Goal: Transaction & Acquisition: Purchase product/service

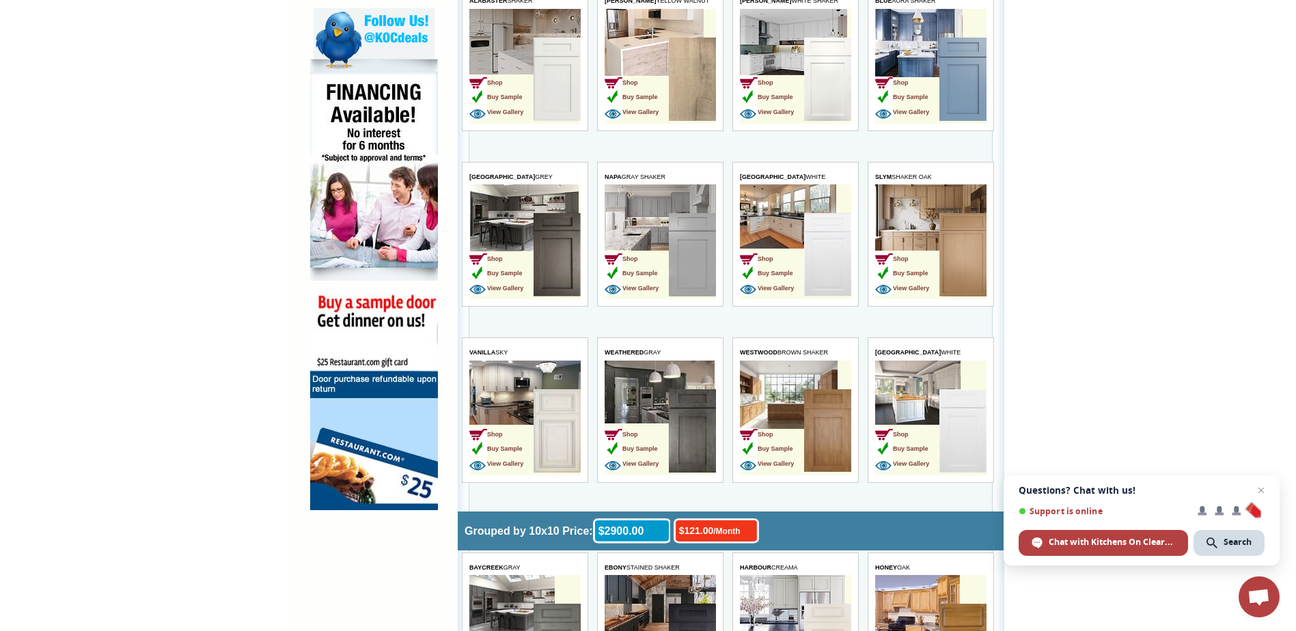
scroll to position [820, 0]
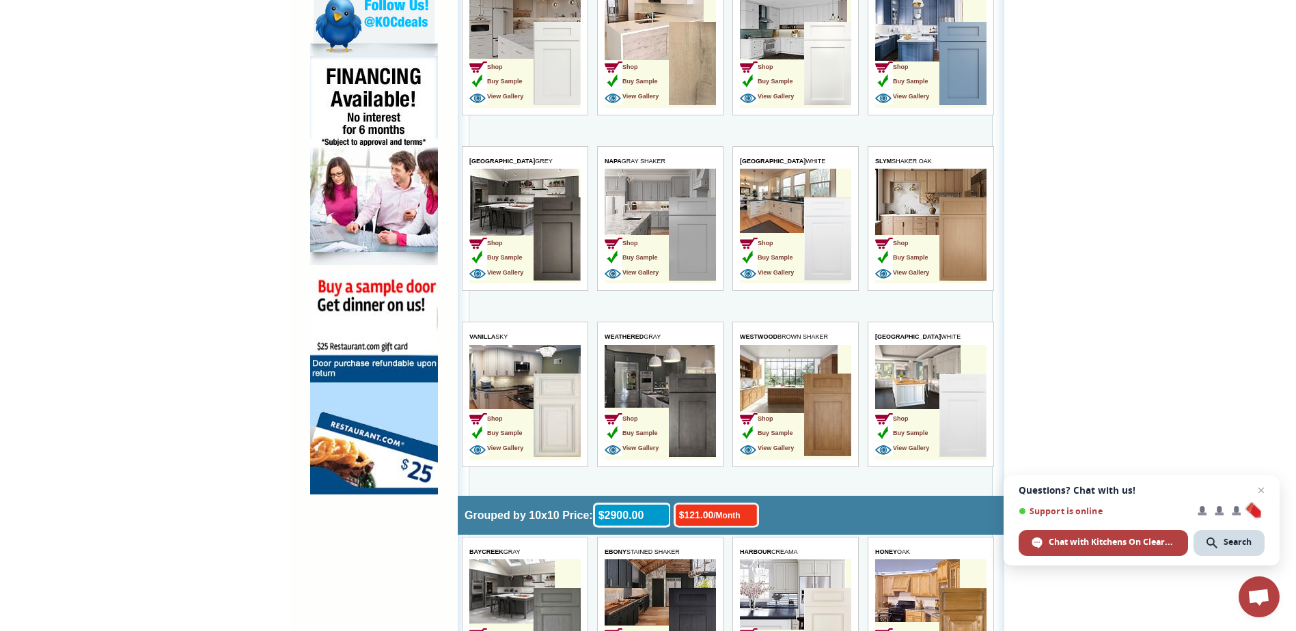
click at [686, 68] on img at bounding box center [692, 63] width 47 height 83
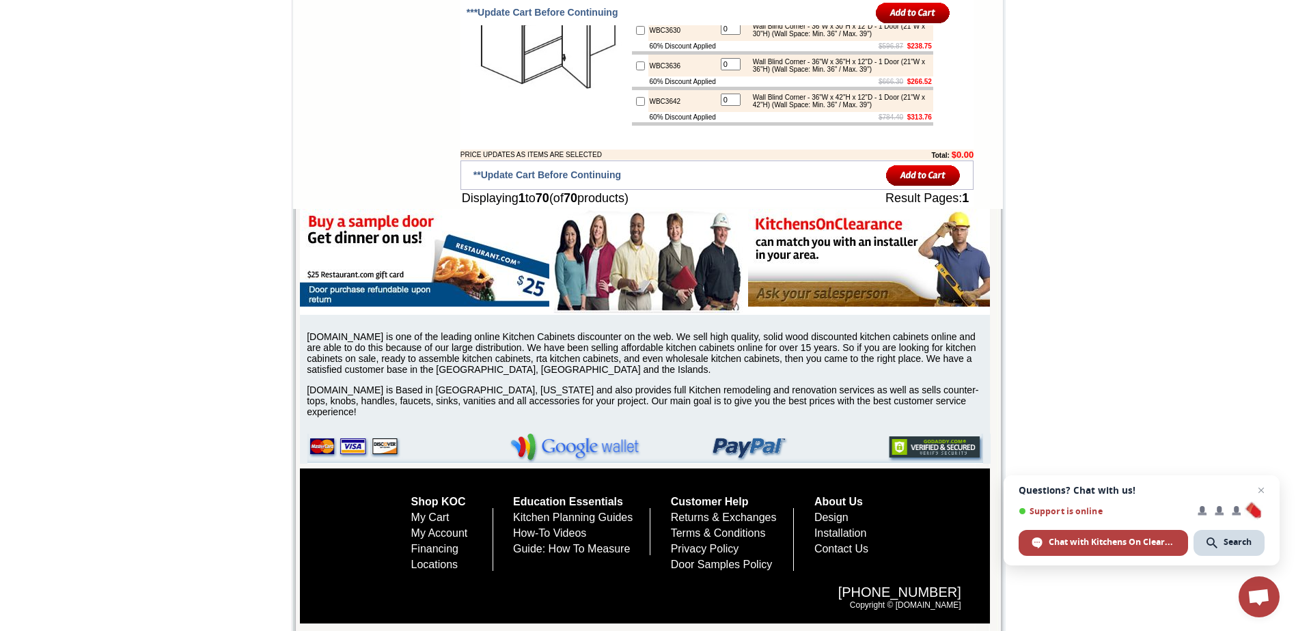
scroll to position [3909, 0]
click at [421, 562] on link "Locations" at bounding box center [434, 565] width 47 height 12
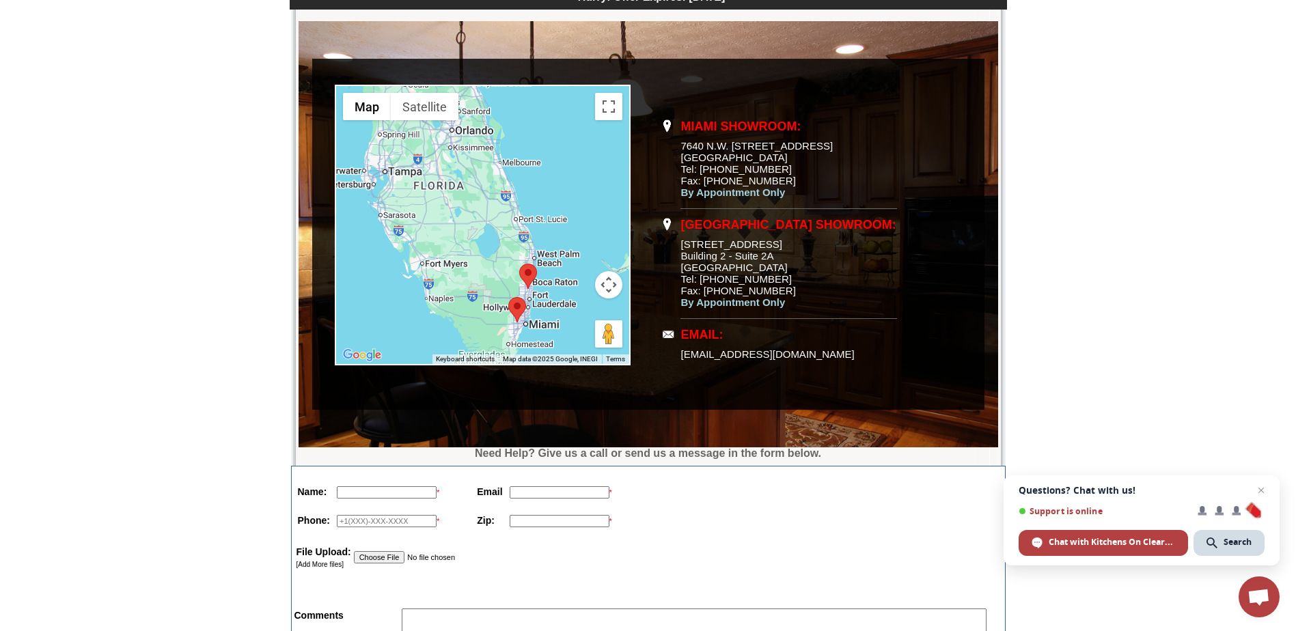
scroll to position [203, 0]
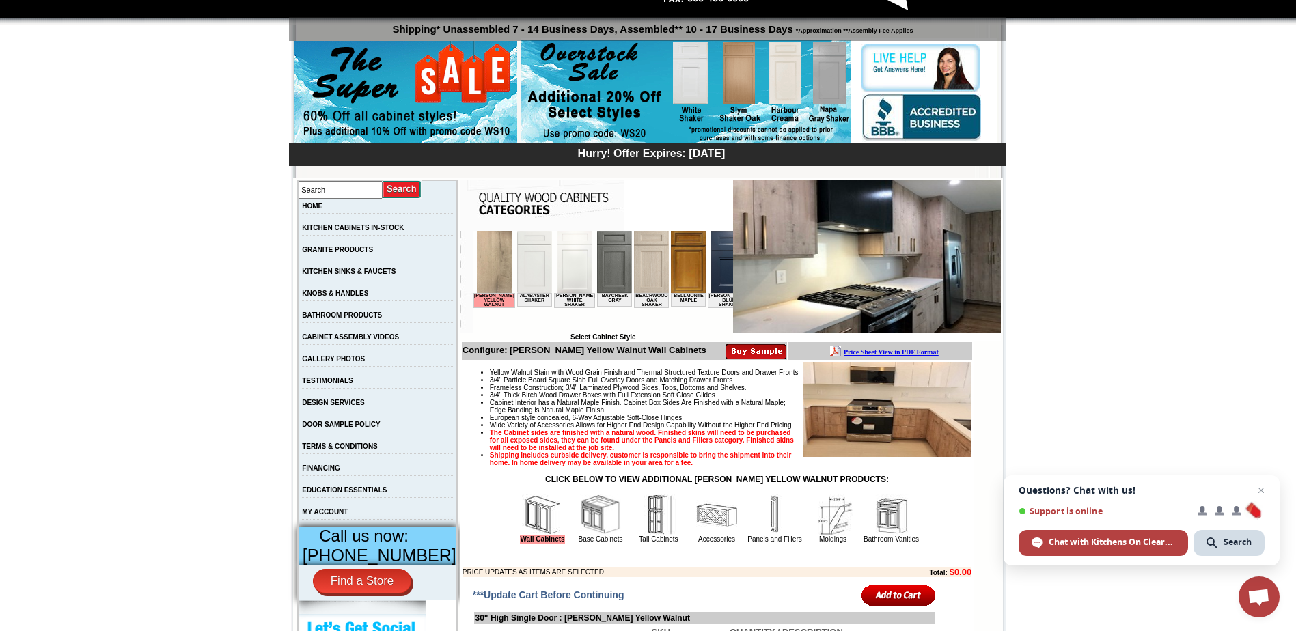
click at [633, 266] on img at bounding box center [650, 262] width 35 height 62
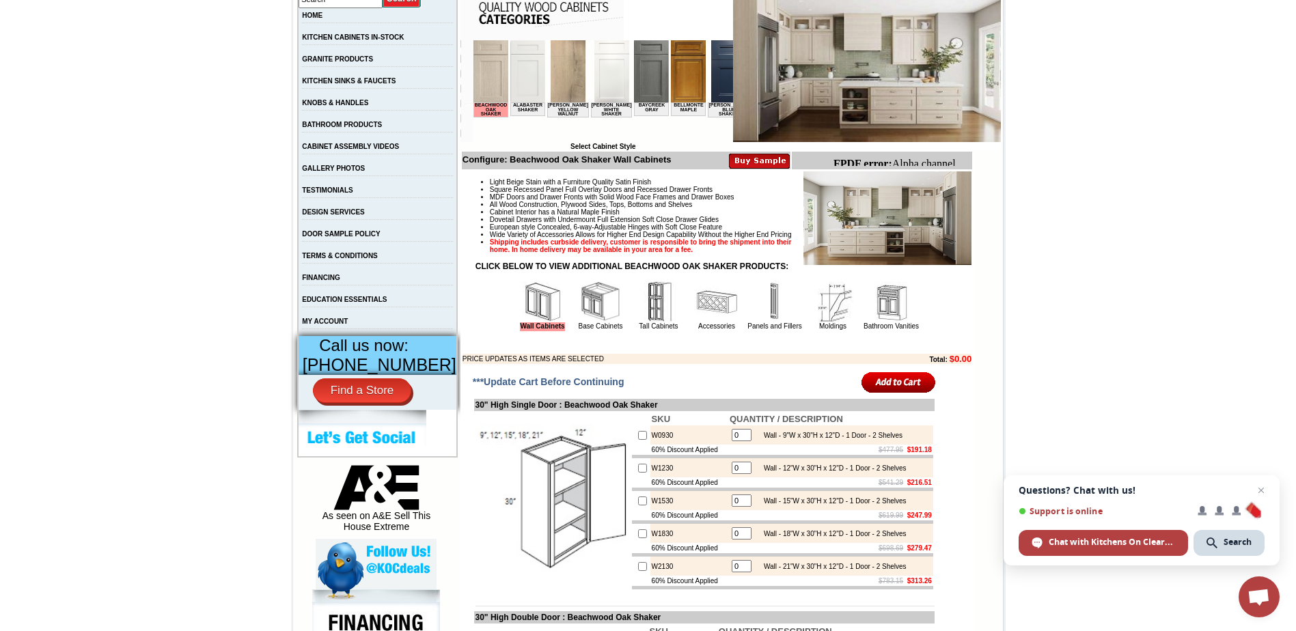
click at [585, 323] on img at bounding box center [600, 302] width 41 height 41
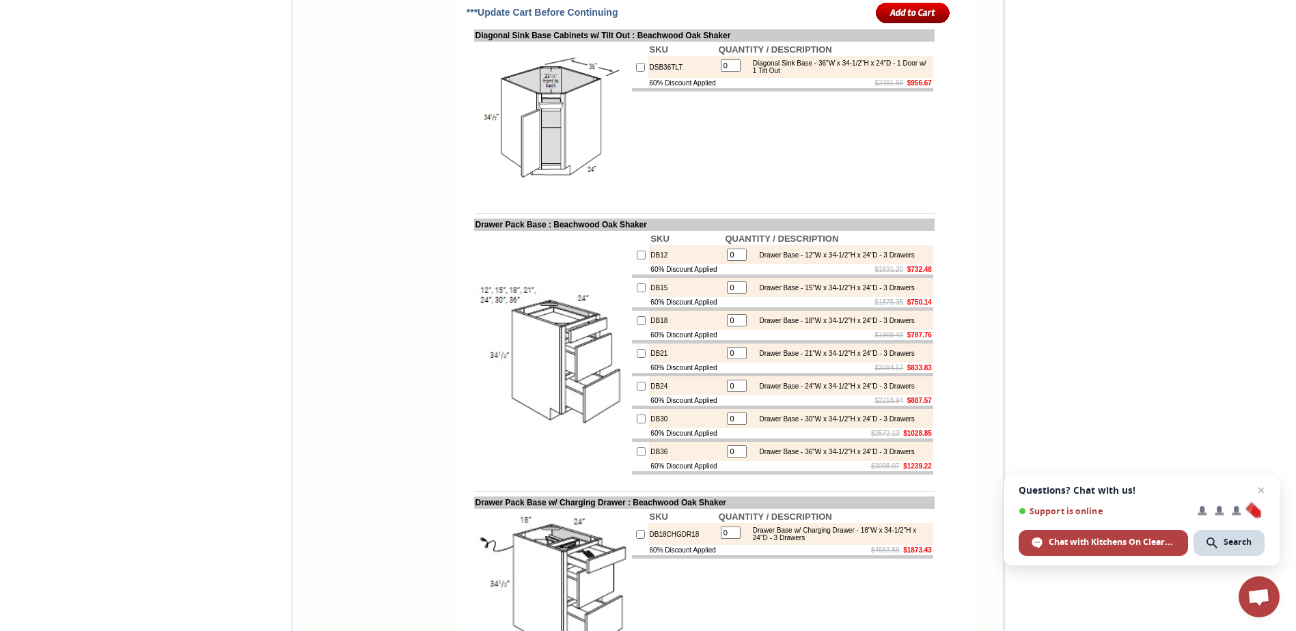
scroll to position [4578, 0]
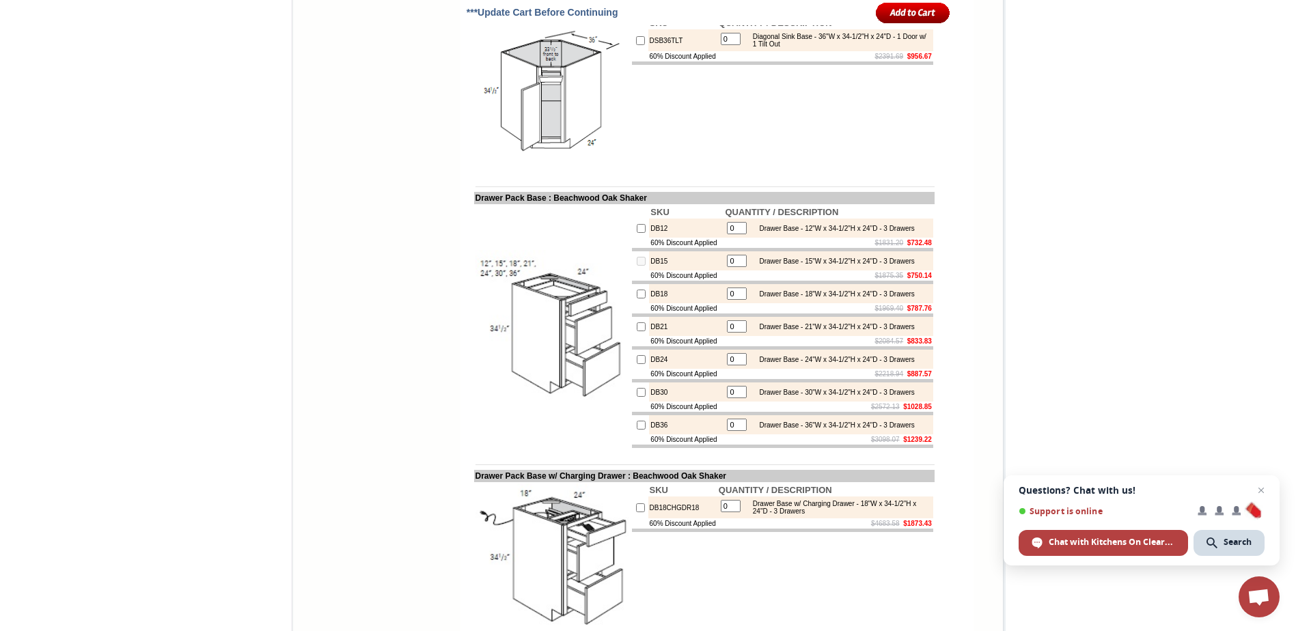
click at [727, 267] on input "0" at bounding box center [737, 261] width 20 height 12
click at [637, 266] on input "checkbox" at bounding box center [641, 261] width 9 height 9
checkbox input "true"
type input "1"
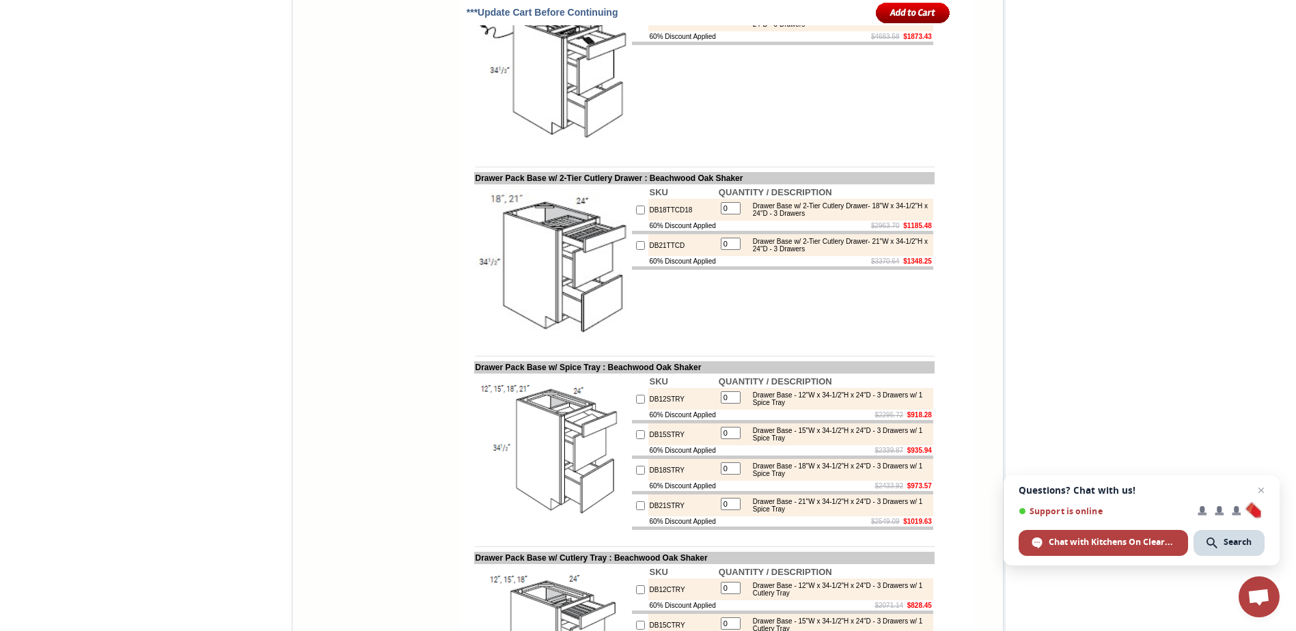
scroll to position [4851, 0]
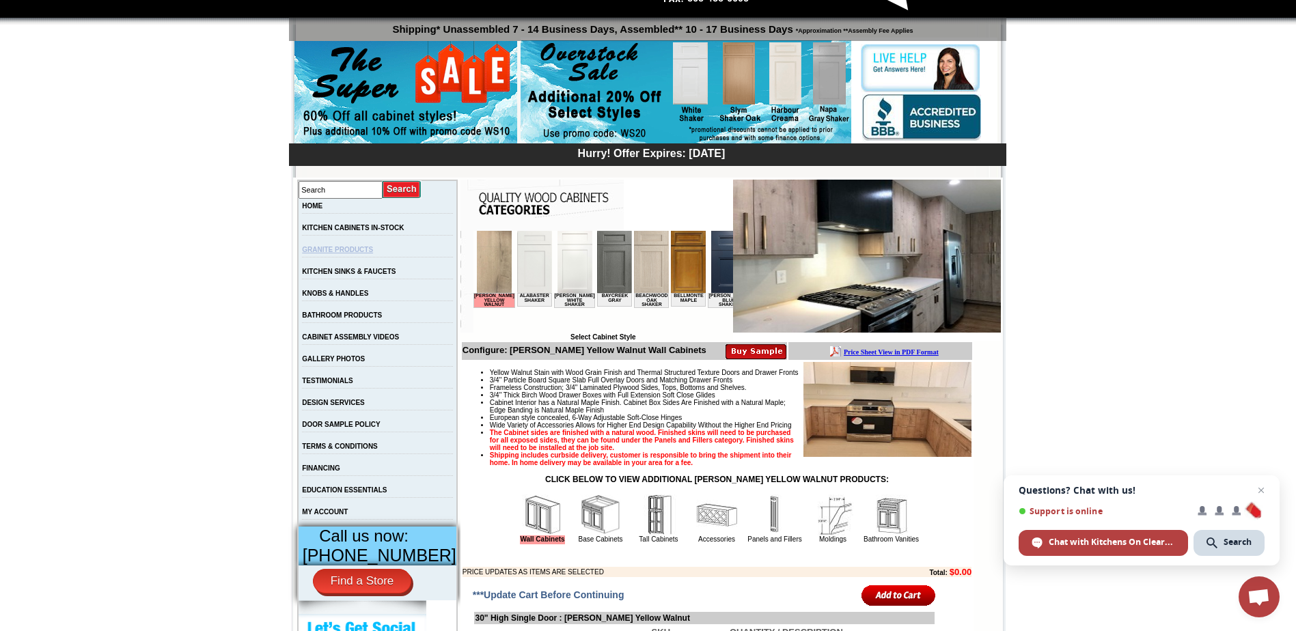
click at [346, 247] on link "GRANITE PRODUCTS" at bounding box center [337, 250] width 71 height 8
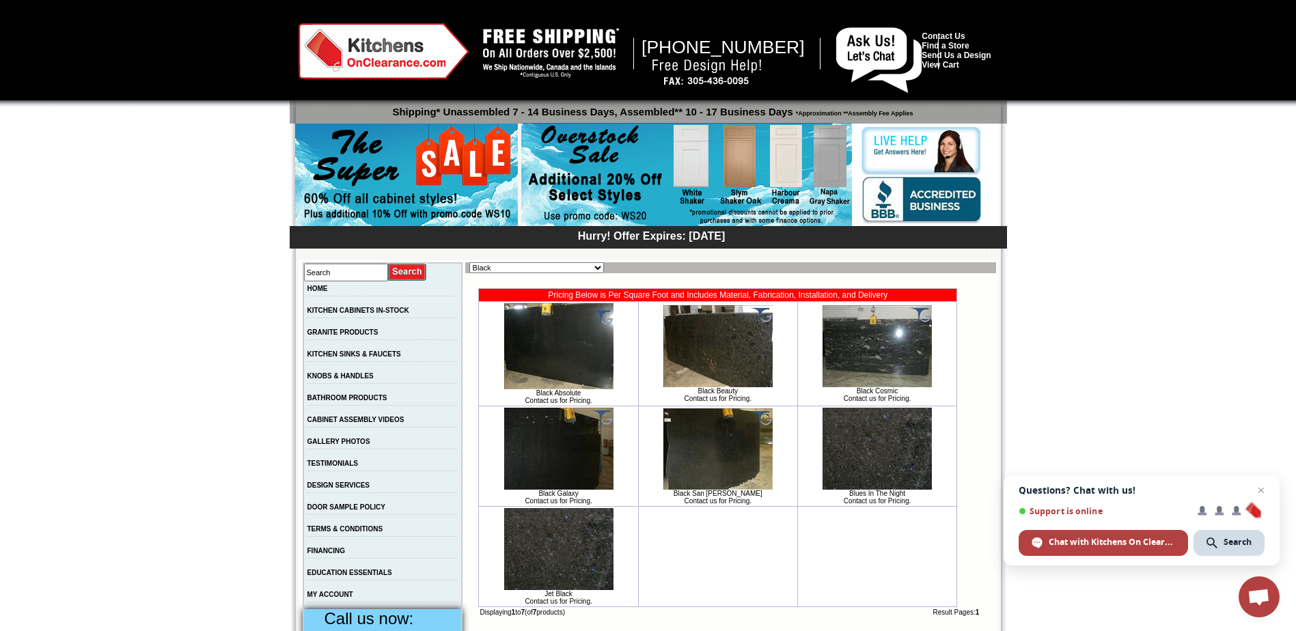
click at [885, 457] on img at bounding box center [877, 449] width 109 height 82
click at [868, 341] on img at bounding box center [877, 346] width 109 height 82
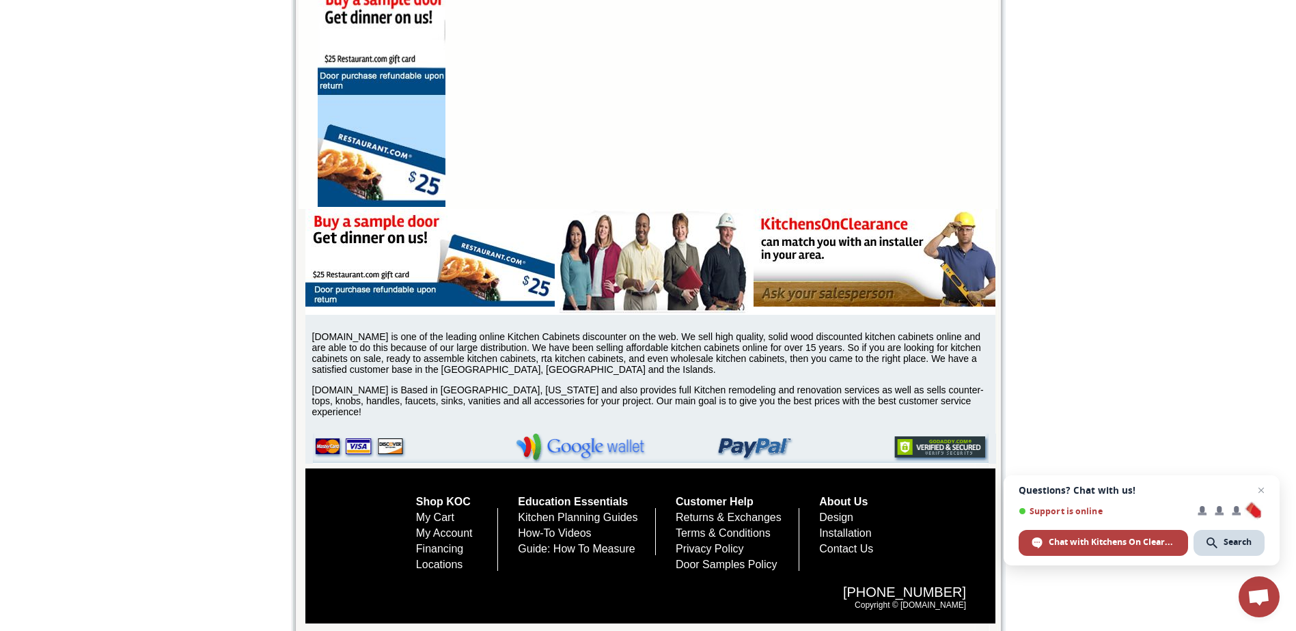
scroll to position [1127, 0]
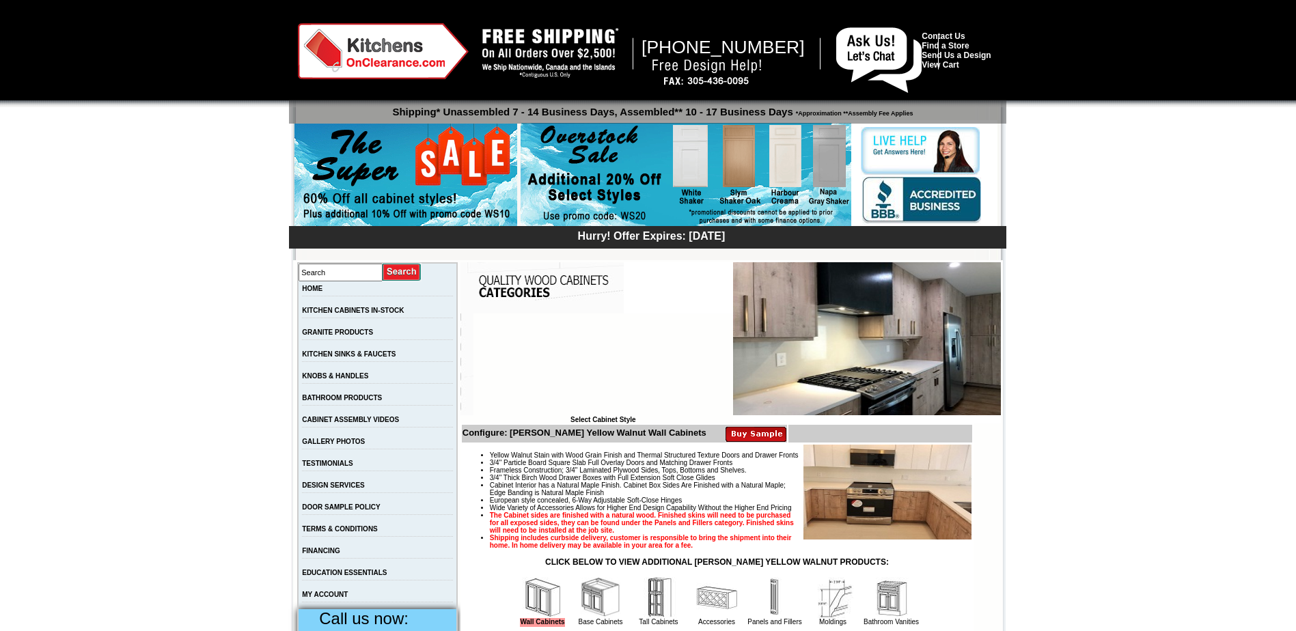
scroll to position [83, 0]
